Goal: Information Seeking & Learning: Check status

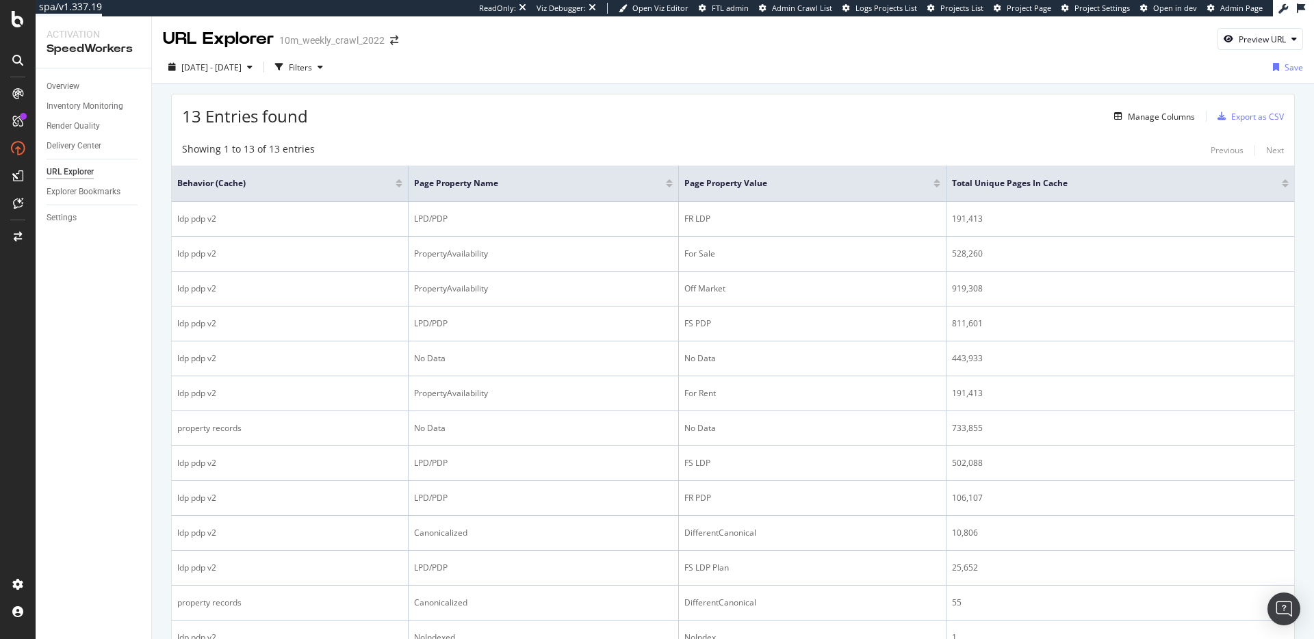
click at [595, 67] on div "2025 Sep. 8th - Sep. 9th Filters Save" at bounding box center [733, 69] width 1163 height 27
click at [720, 81] on div "2025 Sep. 8th - Sep. 9th Filters Save" at bounding box center [733, 69] width 1163 height 27
click at [572, 110] on div "13 Entries found Manage Columns Export as CSV" at bounding box center [733, 111] width 1123 height 34
